Goal: Find specific fact

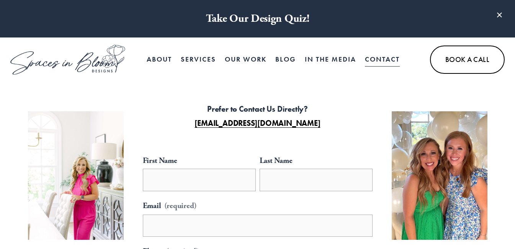
click at [384, 61] on link "Contact" at bounding box center [382, 59] width 35 height 15
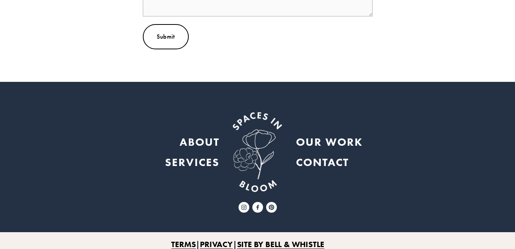
scroll to position [522, 0]
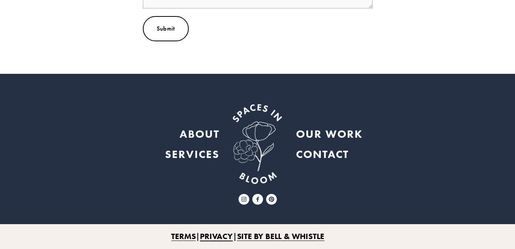
click at [259, 199] on use "Facebook" at bounding box center [258, 199] width 11 height 11
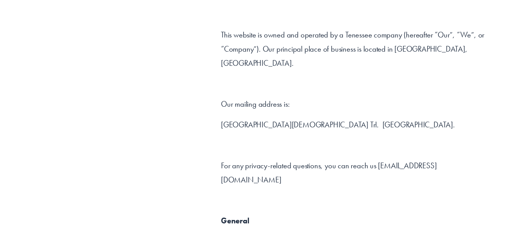
scroll to position [256, 0]
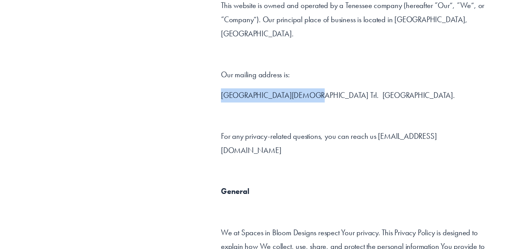
drag, startPoint x: 269, startPoint y: 81, endPoint x: 293, endPoint y: 82, distance: 24.5
click at [349, 89] on p "[GEOGRAPHIC_DATA][DEMOGRAPHIC_DATA] Trl. [GEOGRAPHIC_DATA]." at bounding box center [354, 96] width 266 height 14
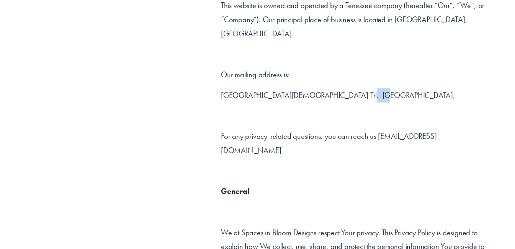
click at [349, 89] on p "[GEOGRAPHIC_DATA][DEMOGRAPHIC_DATA] Trl. [GEOGRAPHIC_DATA]." at bounding box center [354, 96] width 266 height 14
copy p "37027"
